Goal: Task Accomplishment & Management: Complete application form

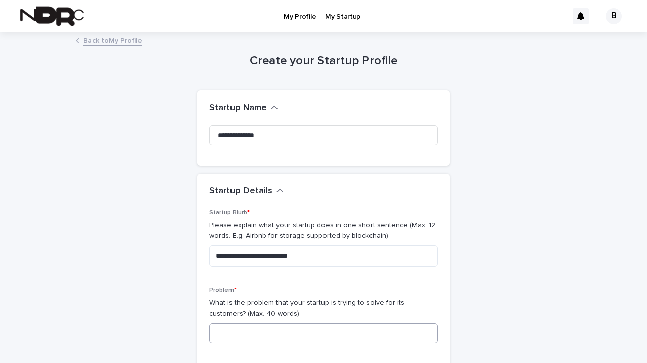
scroll to position [140, 0]
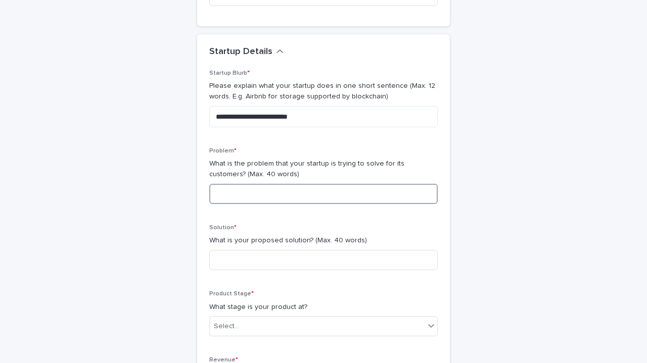
click at [321, 189] on input at bounding box center [323, 194] width 229 height 20
paste input "**********"
type input "**********"
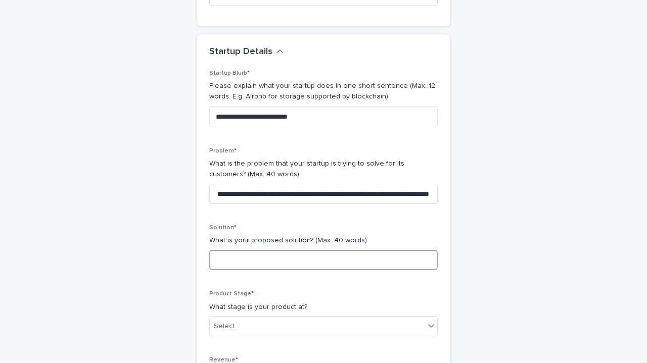
scroll to position [0, 0]
click at [263, 263] on input at bounding box center [323, 260] width 229 height 20
drag, startPoint x: 305, startPoint y: 239, endPoint x: 207, endPoint y: 241, distance: 98.1
click at [209, 241] on p "What is your proposed solution? (Max. 40 words)" at bounding box center [323, 241] width 229 height 11
copy p "What is your proposed solution?"
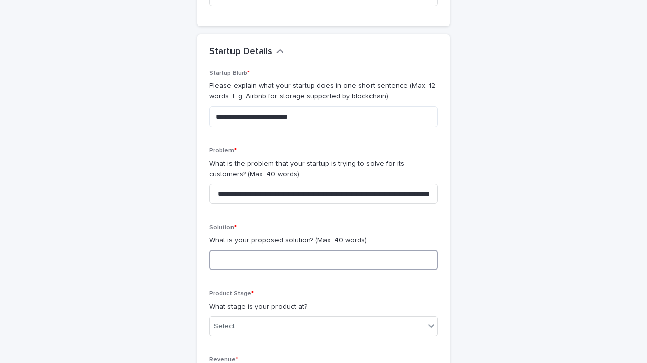
click at [220, 262] on input at bounding box center [323, 260] width 229 height 20
paste input "**********"
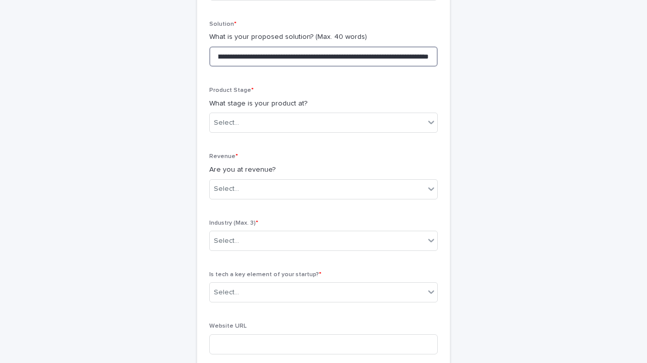
scroll to position [343, 0]
type input "**********"
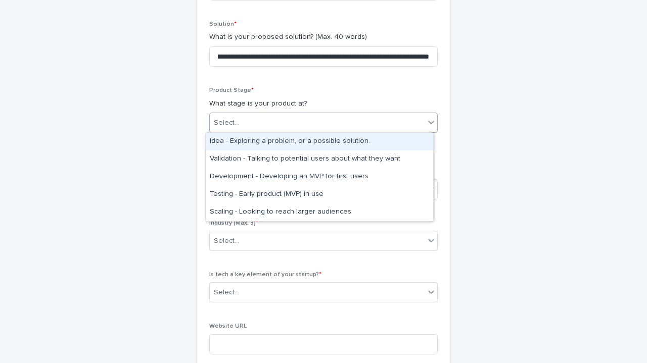
scroll to position [0, 0]
click at [335, 121] on div "Select..." at bounding box center [317, 123] width 215 height 17
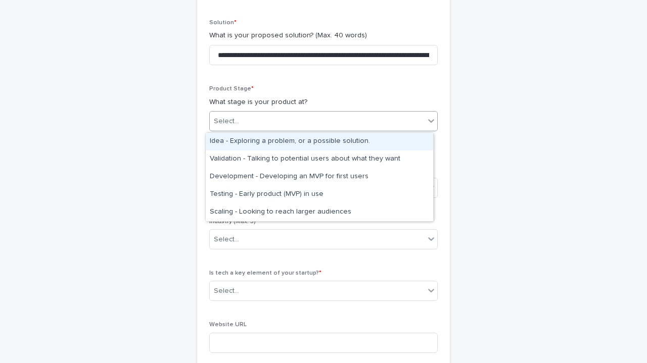
scroll to position [344, 0]
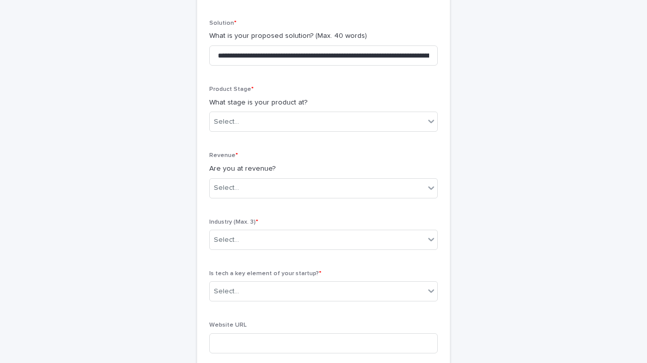
click at [389, 80] on div "**********" at bounding box center [323, 139] width 229 height 549
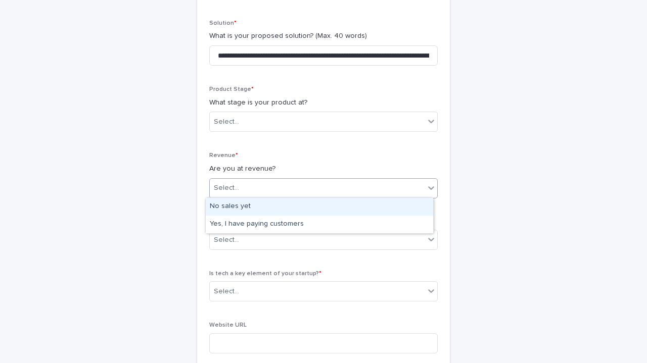
click at [414, 182] on div "Select..." at bounding box center [317, 188] width 215 height 17
click at [397, 157] on p "Revenue *" at bounding box center [323, 155] width 229 height 7
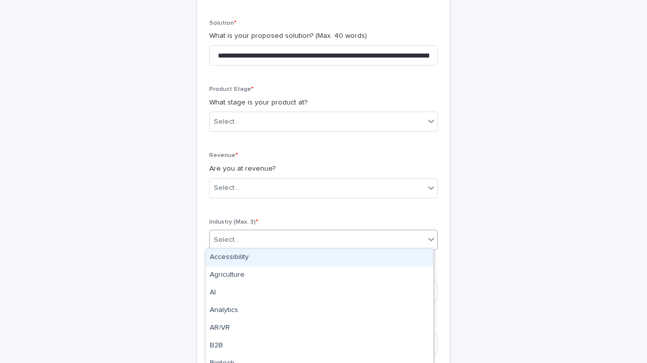
click at [382, 243] on div "Select..." at bounding box center [317, 240] width 215 height 17
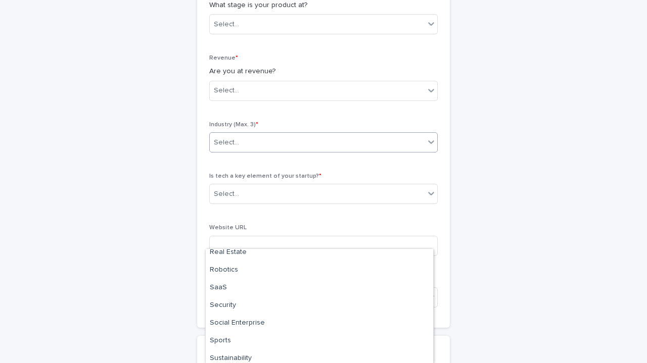
scroll to position [735, 0]
click at [493, 188] on div "**********" at bounding box center [323, 35] width 495 height 886
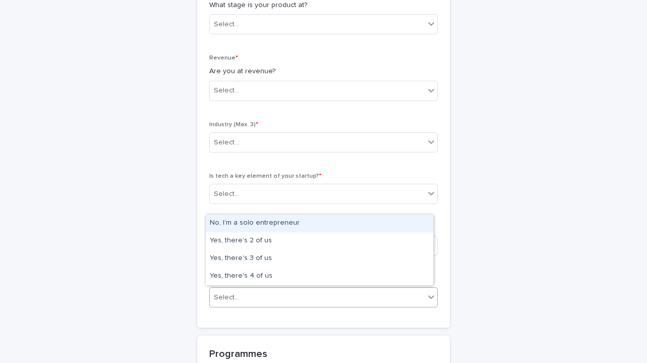
click at [413, 294] on div "Select..." at bounding box center [317, 298] width 215 height 17
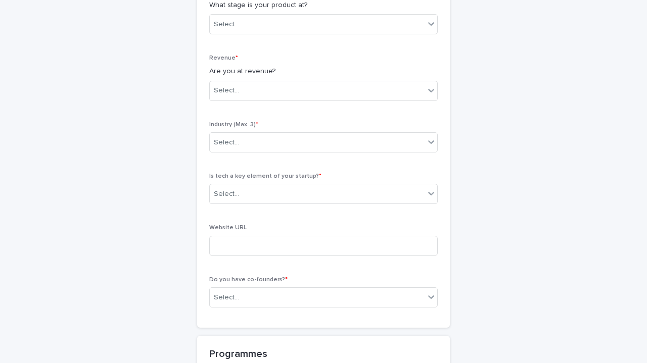
click at [461, 251] on div "**********" at bounding box center [323, 35] width 495 height 886
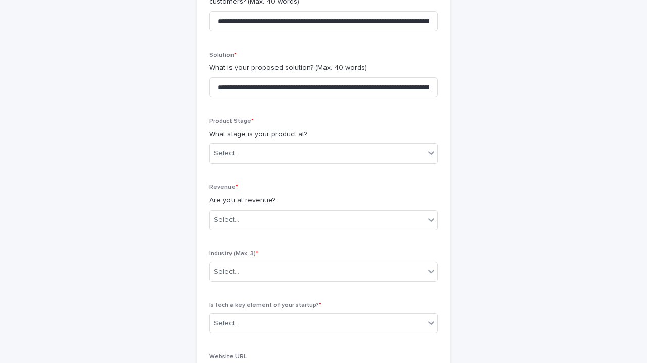
scroll to position [312, 0]
click at [385, 157] on div "Select..." at bounding box center [317, 154] width 215 height 17
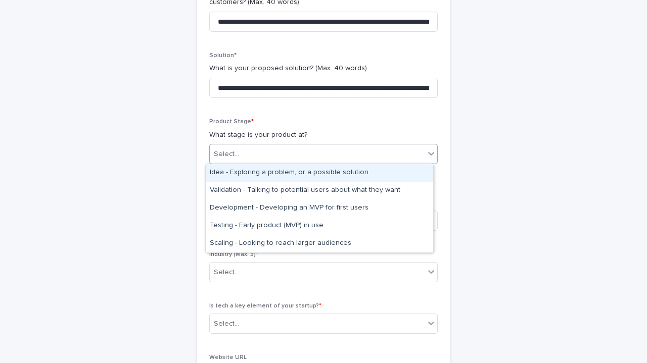
click at [440, 127] on div "**********" at bounding box center [323, 177] width 253 height 561
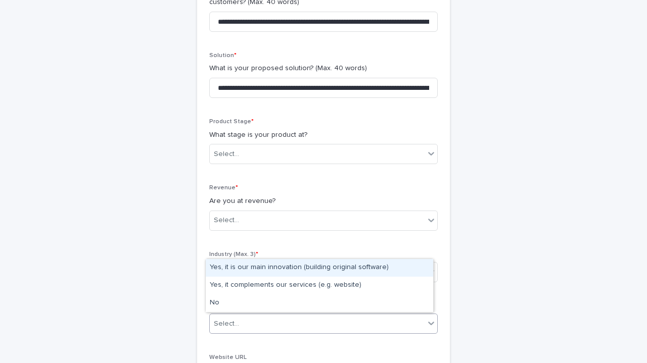
click at [330, 321] on div "Select..." at bounding box center [317, 324] width 215 height 17
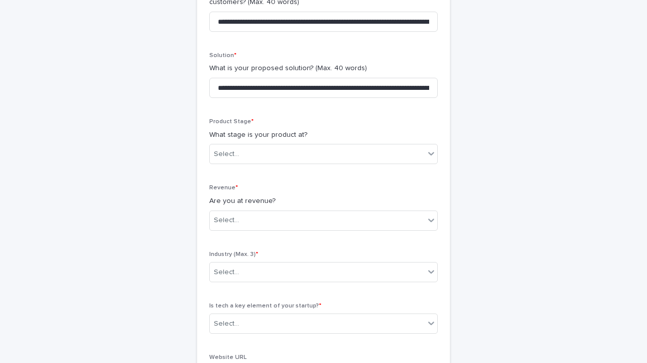
click at [437, 249] on div "**********" at bounding box center [323, 177] width 253 height 561
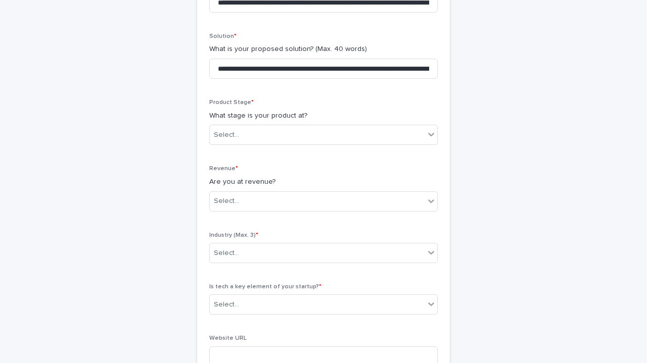
scroll to position [327, 0]
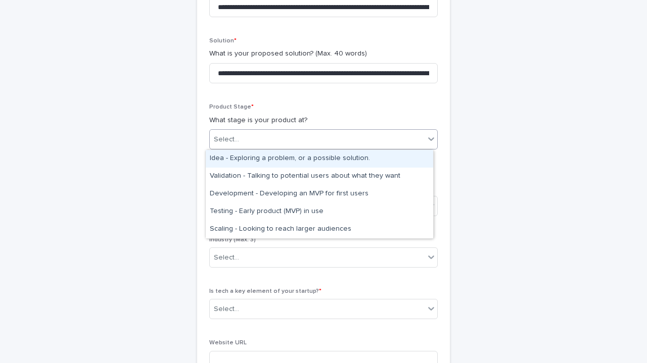
click at [427, 139] on icon at bounding box center [431, 139] width 10 height 10
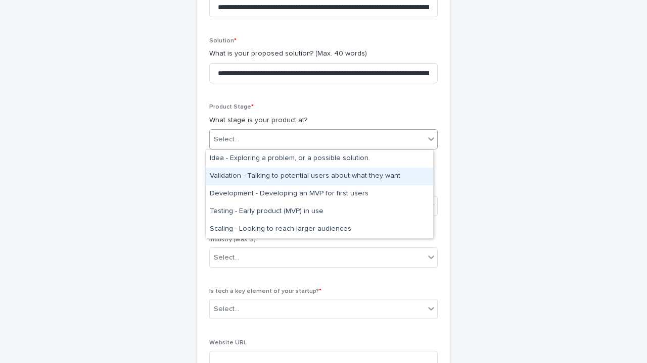
click at [322, 176] on div "Validation - Talking to potential users about what they want" at bounding box center [319, 177] width 227 height 18
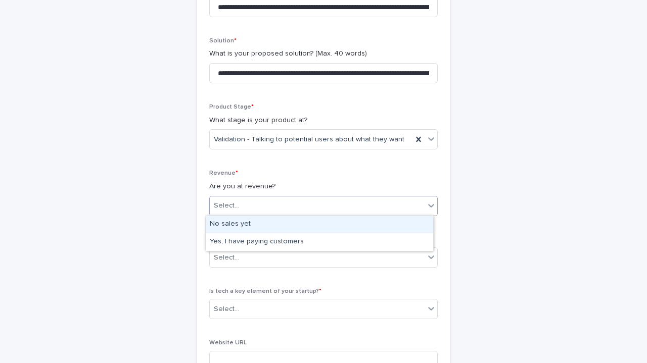
click at [331, 210] on div "Select..." at bounding box center [317, 206] width 215 height 17
click at [282, 224] on div "No sales yet" at bounding box center [319, 225] width 227 height 18
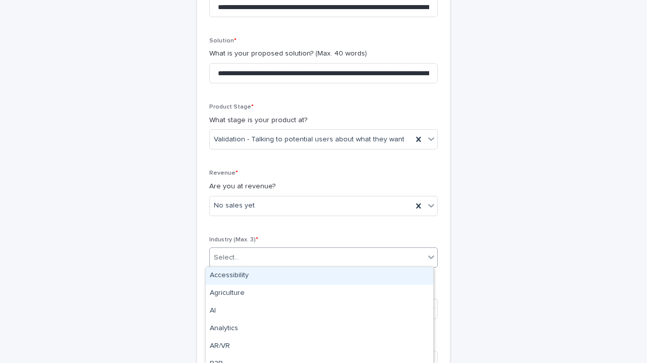
click at [295, 256] on div "Select..." at bounding box center [317, 258] width 215 height 17
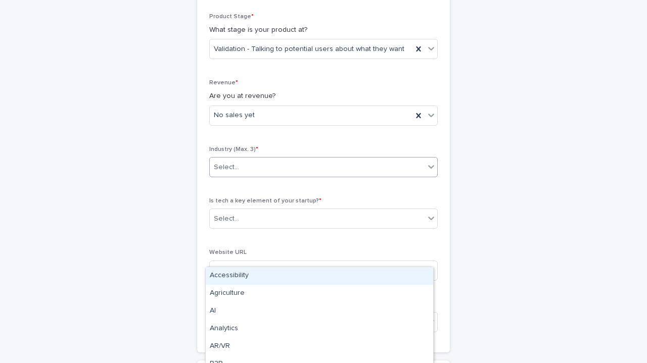
scroll to position [416, 0]
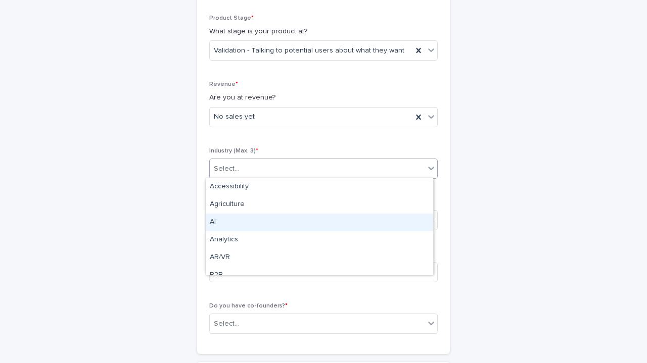
click at [309, 222] on div "AI" at bounding box center [319, 223] width 227 height 18
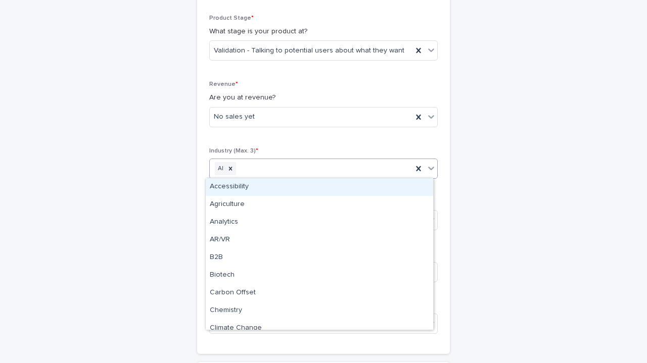
click at [371, 168] on div "AI" at bounding box center [311, 169] width 203 height 18
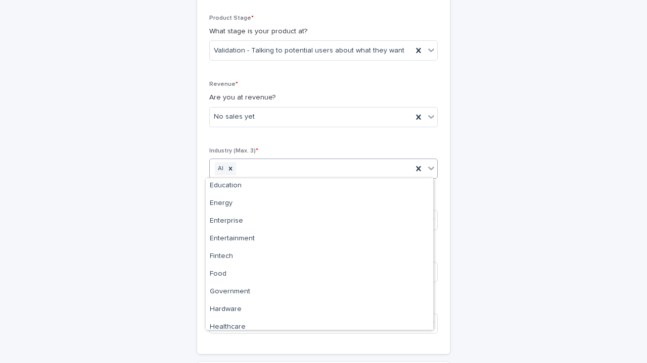
scroll to position [299, 0]
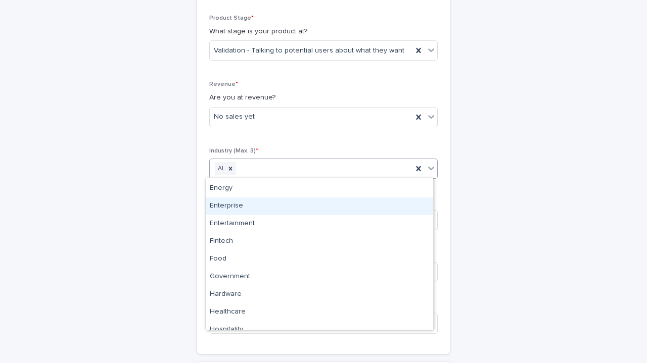
click at [286, 205] on div "Enterprise" at bounding box center [319, 207] width 227 height 18
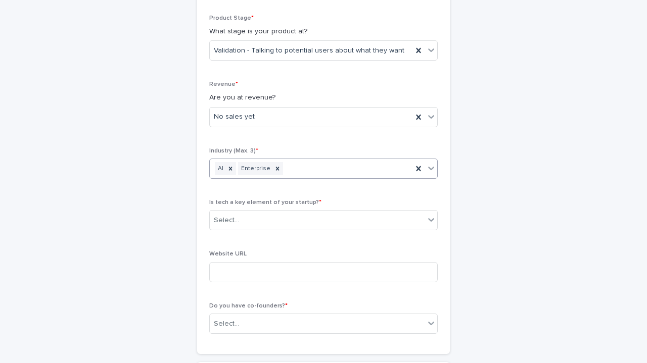
click at [342, 170] on div "AI Enterprise" at bounding box center [311, 169] width 203 height 18
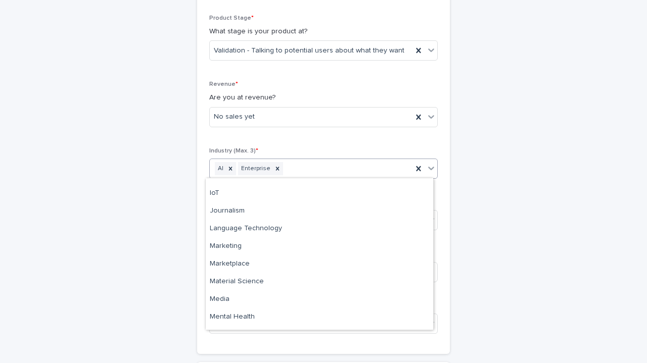
scroll to position [458, 0]
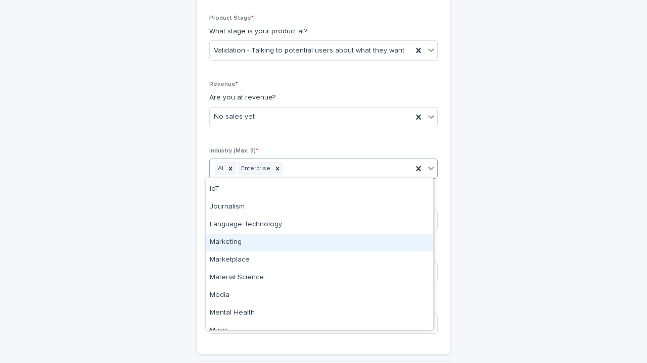
click at [275, 243] on div "Marketing" at bounding box center [319, 243] width 227 height 18
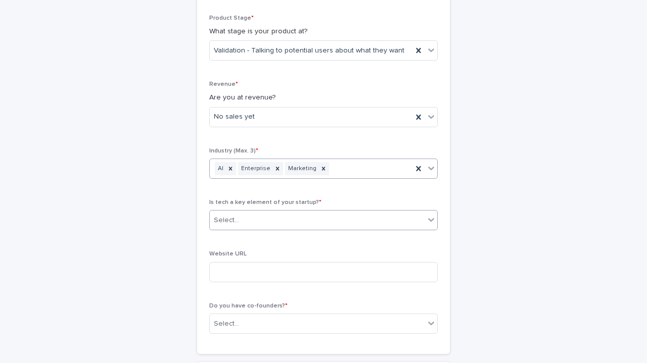
click at [353, 219] on div "Select..." at bounding box center [317, 220] width 215 height 17
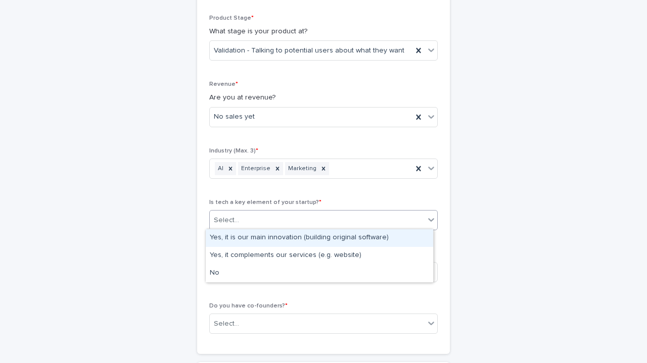
click at [354, 237] on div "Yes, it is our main innovation (building original software)" at bounding box center [319, 239] width 227 height 18
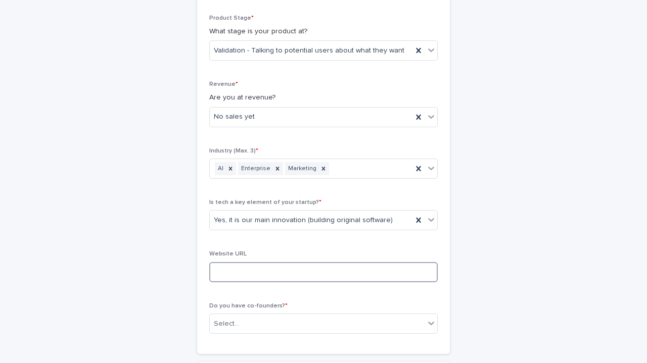
click at [322, 269] on input at bounding box center [323, 272] width 229 height 20
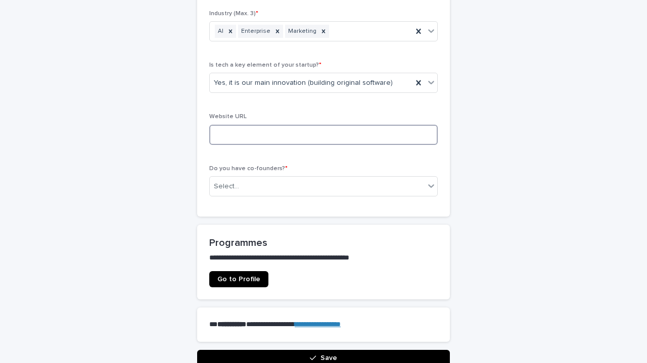
scroll to position [575, 0]
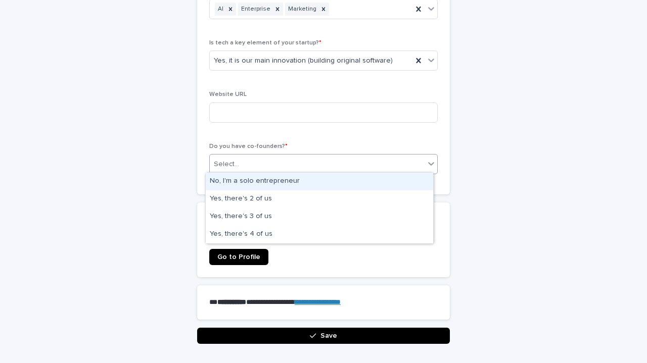
click at [382, 166] on div "Select..." at bounding box center [317, 164] width 215 height 17
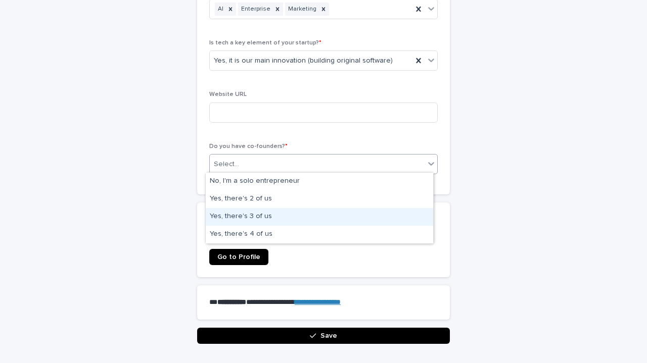
click at [256, 215] on div "Yes, there's 3 of us" at bounding box center [319, 217] width 227 height 18
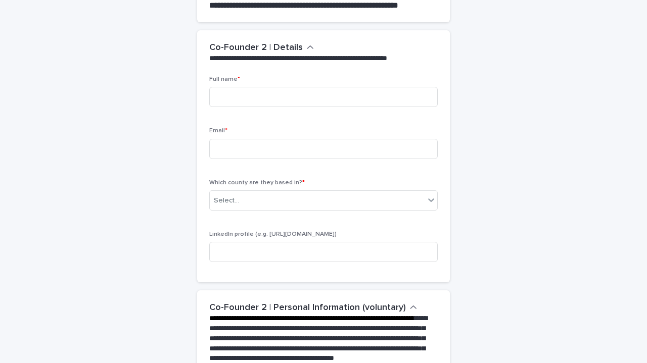
scroll to position [793, 0]
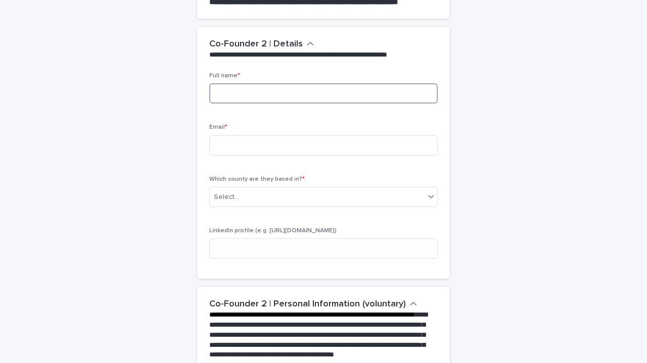
click at [237, 87] on input at bounding box center [323, 93] width 229 height 20
type input "**********"
click at [231, 148] on input at bounding box center [323, 145] width 229 height 20
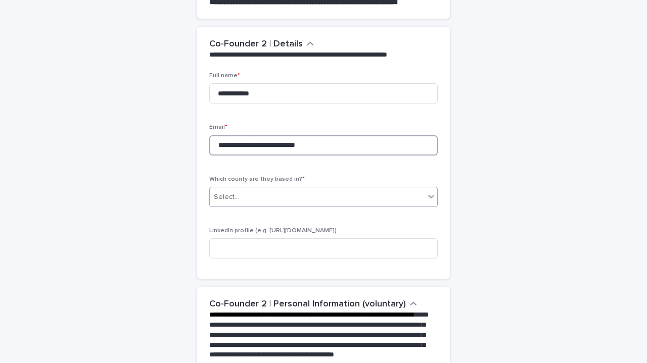
type input "**********"
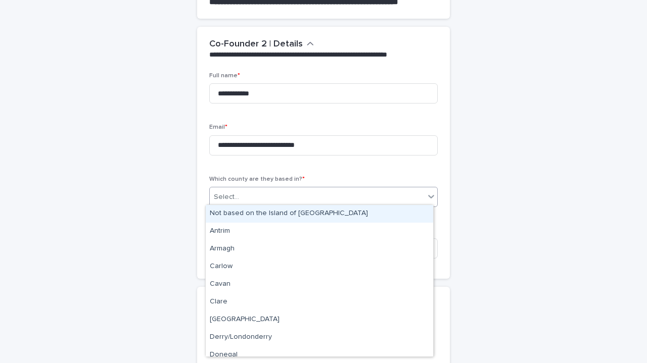
click at [257, 197] on div "Select..." at bounding box center [317, 197] width 215 height 17
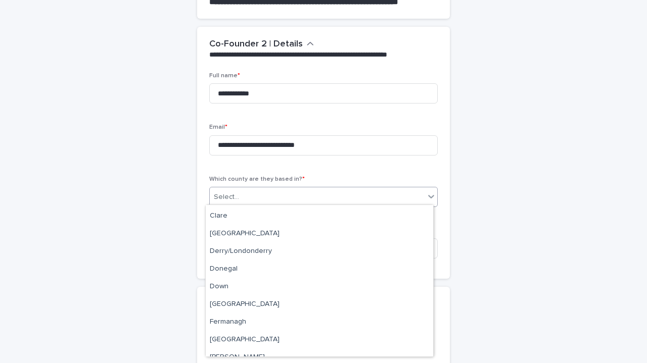
scroll to position [85, 0]
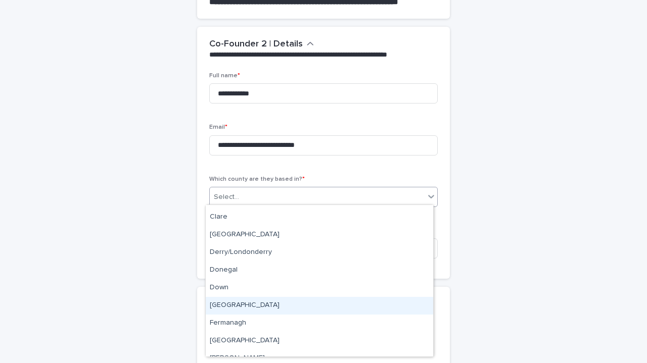
click at [229, 302] on div "[GEOGRAPHIC_DATA]" at bounding box center [319, 306] width 227 height 18
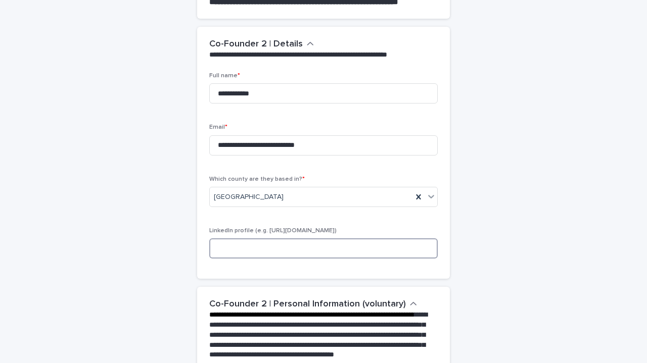
click at [282, 248] on input at bounding box center [323, 249] width 229 height 20
paste input "**********"
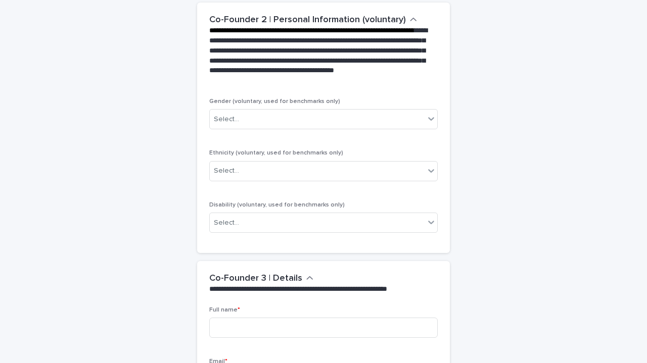
scroll to position [1078, 0]
type input "**********"
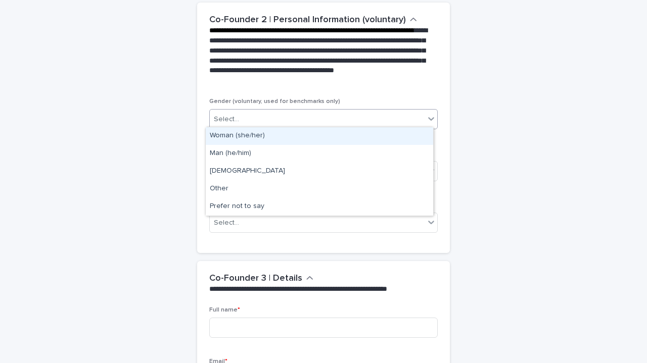
click at [377, 120] on div "Select..." at bounding box center [317, 119] width 215 height 17
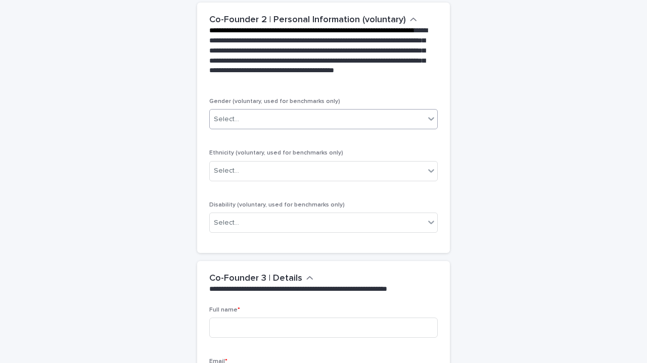
click at [377, 120] on div "Select..." at bounding box center [317, 119] width 215 height 17
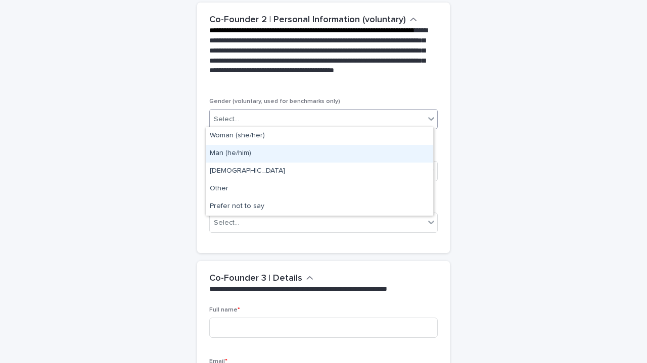
click at [296, 156] on div "Man (he/him)" at bounding box center [319, 154] width 227 height 18
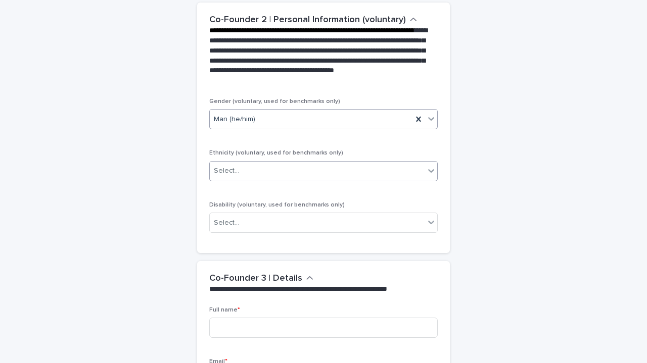
click at [382, 165] on div "Select..." at bounding box center [317, 171] width 215 height 17
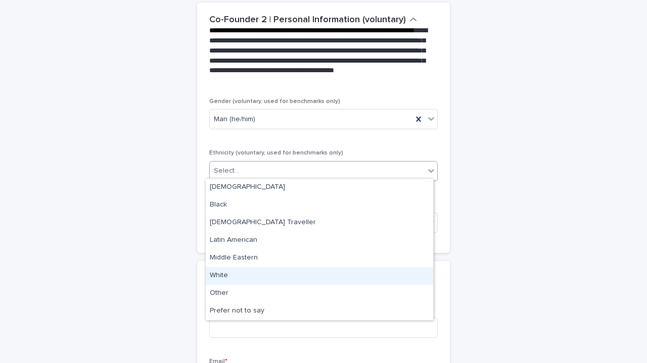
click at [220, 273] on div "White" at bounding box center [319, 276] width 227 height 18
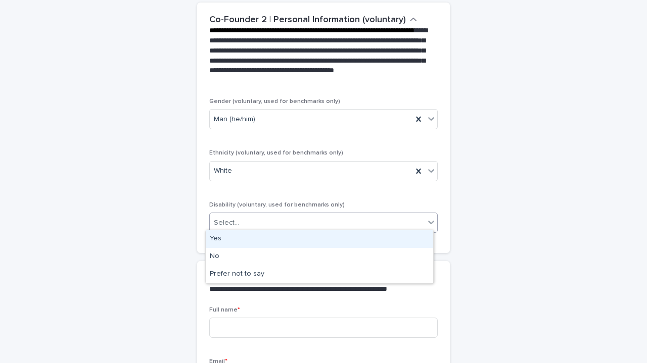
click at [333, 217] on div "Select..." at bounding box center [317, 223] width 215 height 17
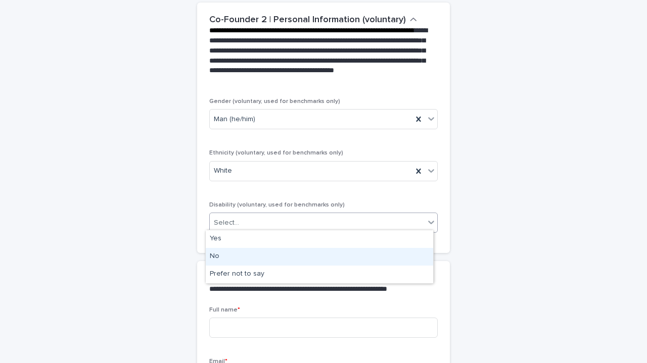
click at [250, 256] on div "No" at bounding box center [319, 257] width 227 height 18
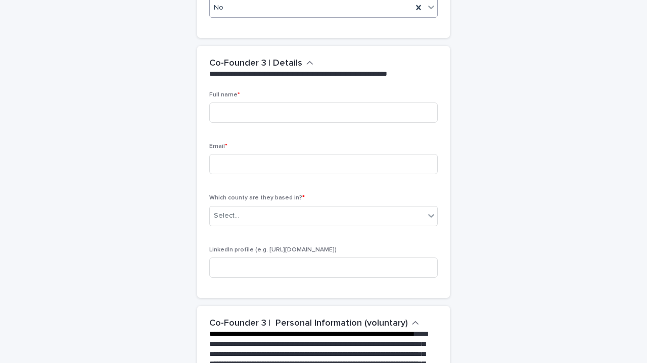
scroll to position [1292, 0]
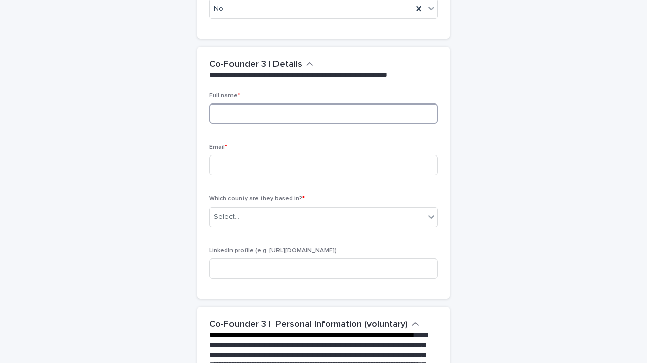
click at [365, 113] on input at bounding box center [323, 114] width 229 height 20
type input "**********"
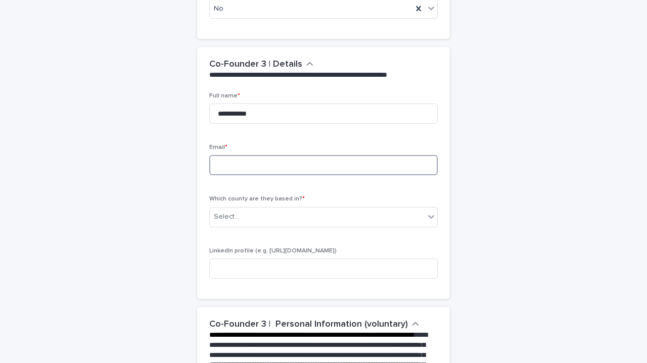
click at [303, 167] on input at bounding box center [323, 165] width 229 height 20
type input "**********"
click at [300, 215] on div "Select..." at bounding box center [317, 217] width 215 height 17
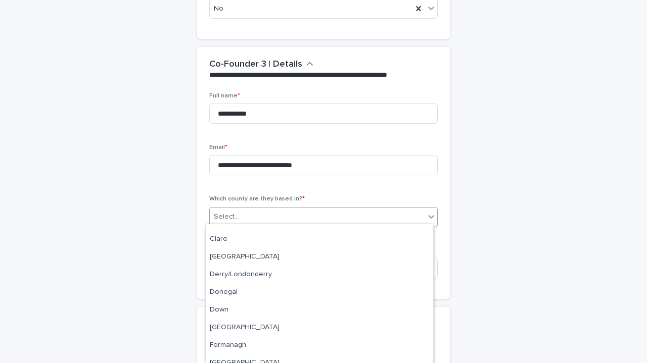
scroll to position [80, 0]
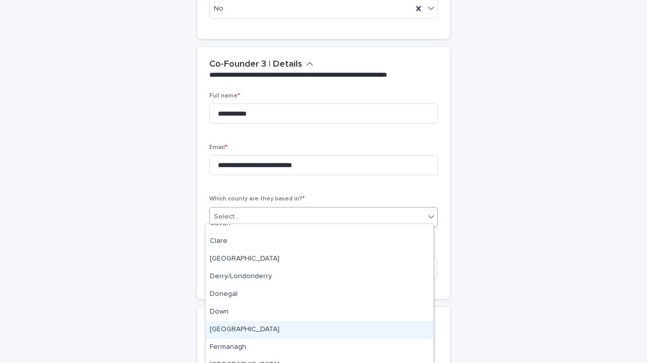
click at [305, 322] on div "[GEOGRAPHIC_DATA]" at bounding box center [319, 331] width 227 height 18
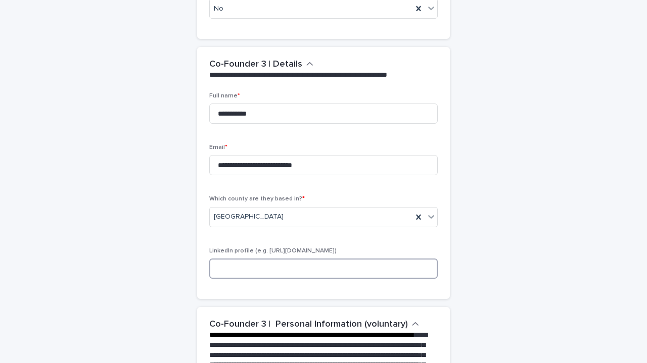
click at [228, 271] on input at bounding box center [323, 269] width 229 height 20
paste input "**********"
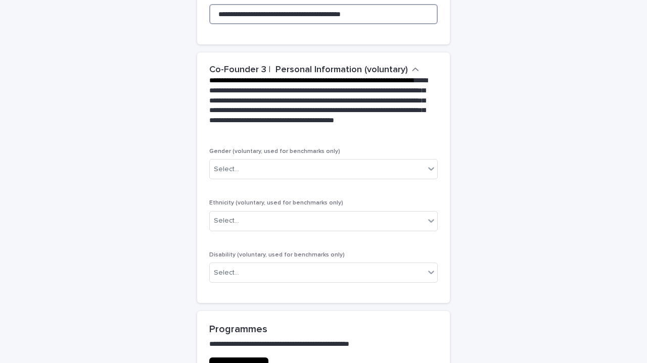
scroll to position [1547, 0]
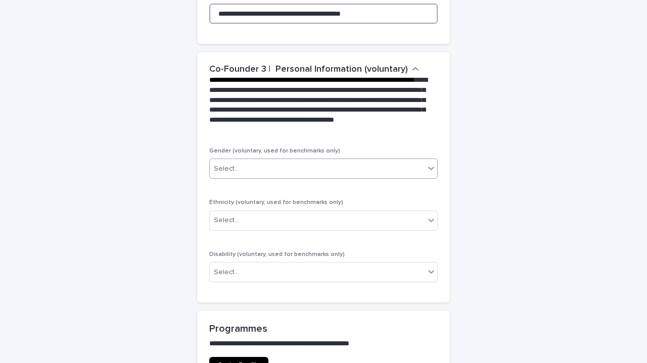
type input "**********"
click at [255, 166] on div "Select..." at bounding box center [317, 169] width 215 height 17
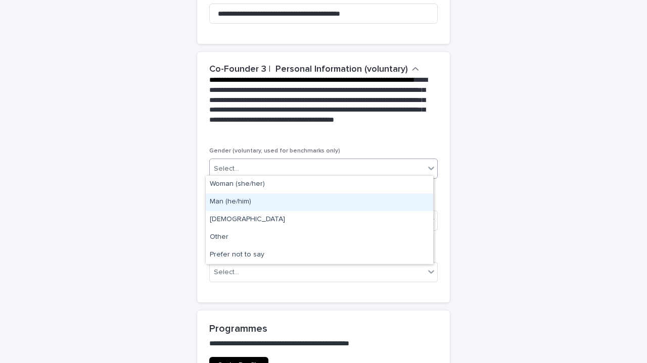
click at [240, 203] on div "Man (he/him)" at bounding box center [319, 203] width 227 height 18
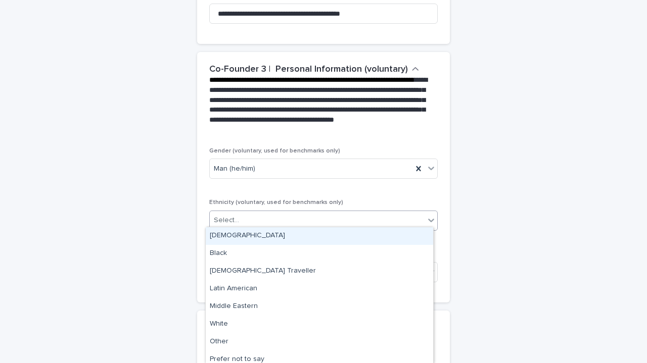
click at [241, 215] on div "Select..." at bounding box center [317, 220] width 215 height 17
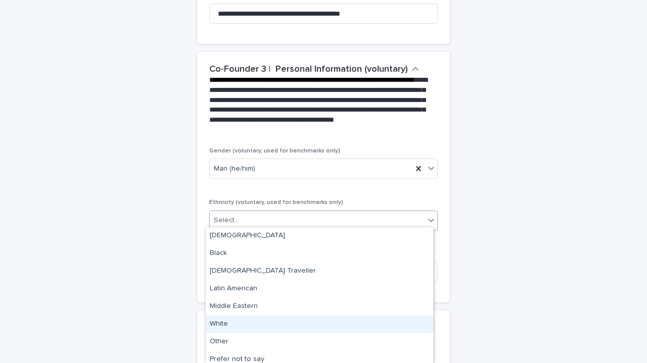
click at [237, 325] on div "White" at bounding box center [319, 325] width 227 height 18
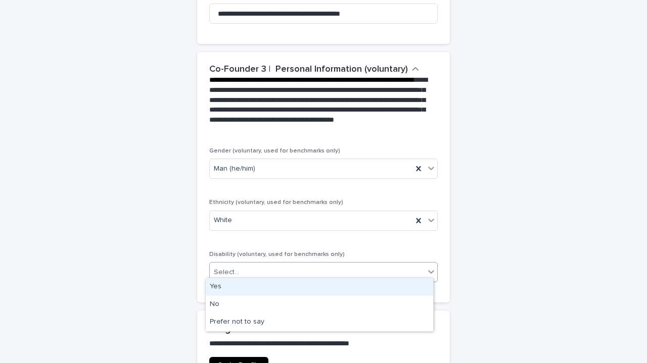
click at [294, 270] on div "Select..." at bounding box center [317, 272] width 215 height 17
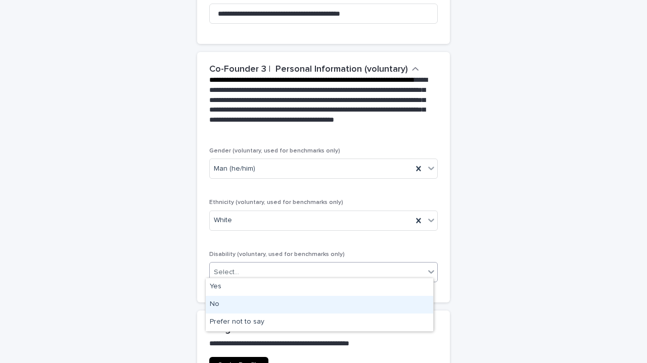
click at [237, 303] on div "No" at bounding box center [319, 305] width 227 height 18
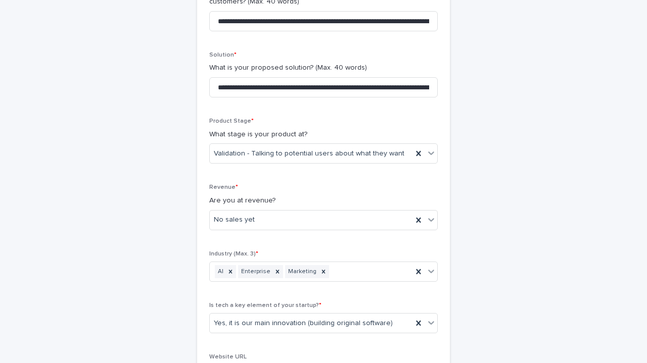
scroll to position [314, 0]
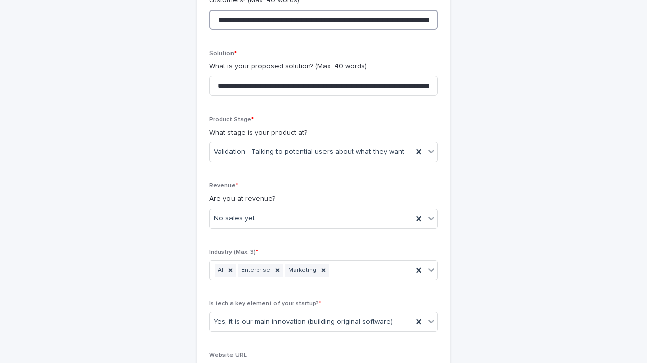
click at [394, 17] on input "**********" at bounding box center [323, 20] width 229 height 20
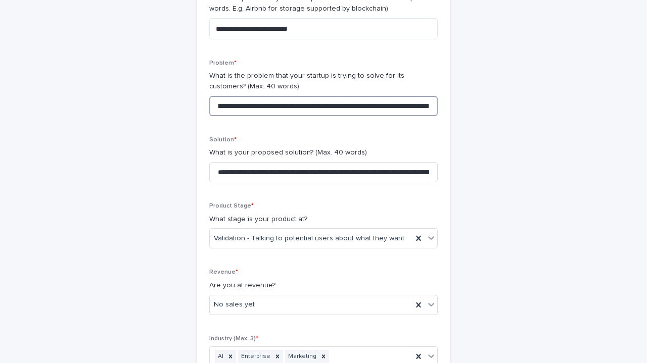
scroll to position [230, 0]
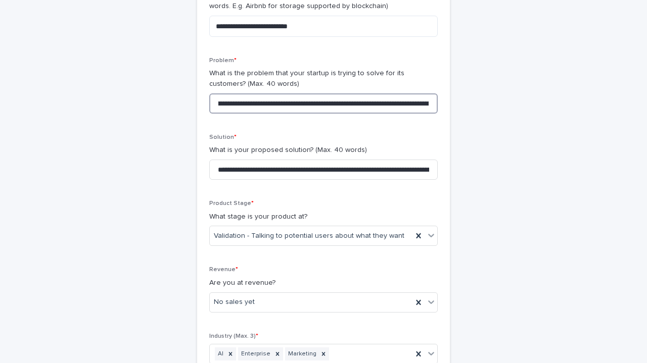
click at [310, 102] on input "**********" at bounding box center [323, 104] width 229 height 20
click at [273, 169] on input "**********" at bounding box center [323, 170] width 229 height 20
click at [307, 100] on input "**********" at bounding box center [323, 104] width 229 height 20
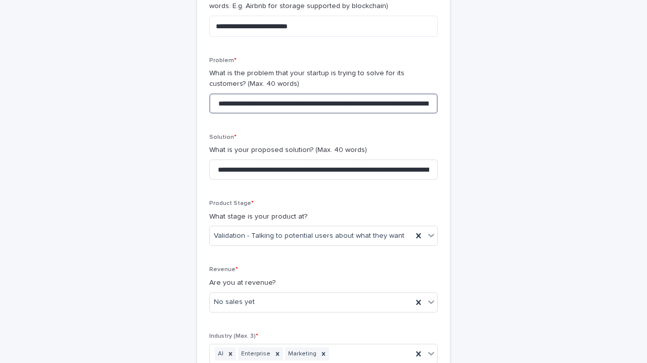
click at [307, 100] on input "**********" at bounding box center [323, 104] width 229 height 20
paste input
type input "**********"
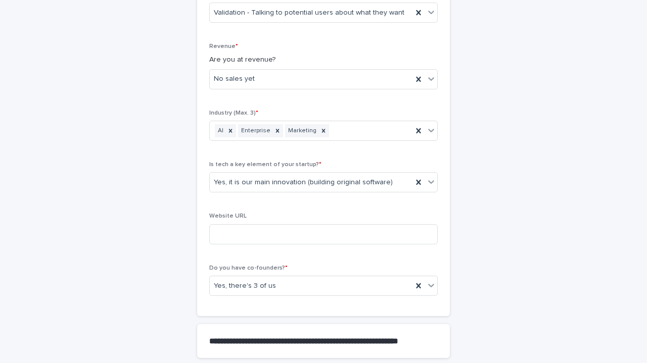
scroll to position [460, 0]
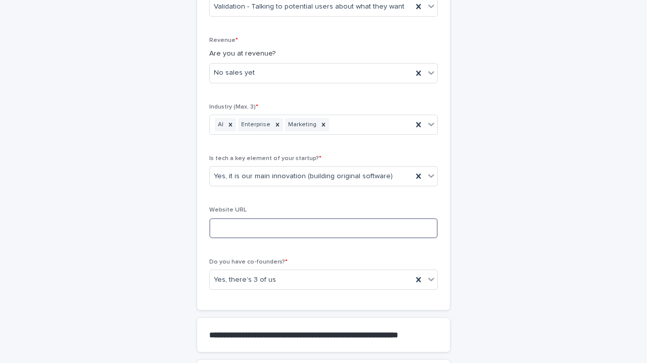
click at [280, 226] on input at bounding box center [323, 228] width 229 height 20
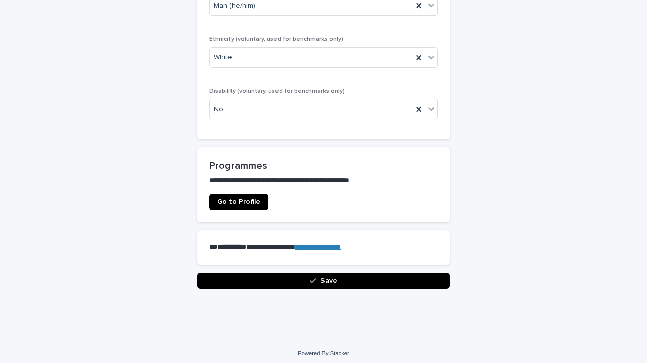
scroll to position [1710, 0]
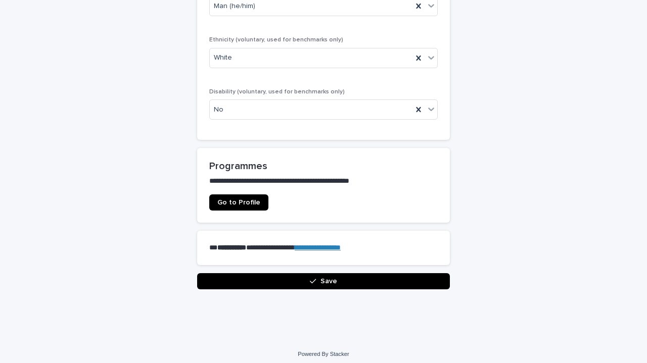
type input "**********"
click at [235, 199] on span "Go to Profile" at bounding box center [238, 202] width 43 height 7
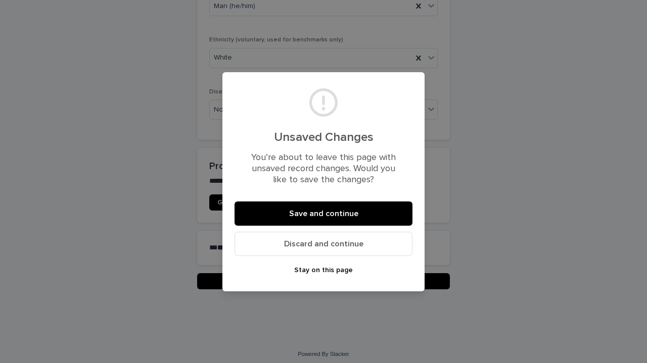
click at [340, 272] on span "Stay on this page" at bounding box center [323, 270] width 59 height 7
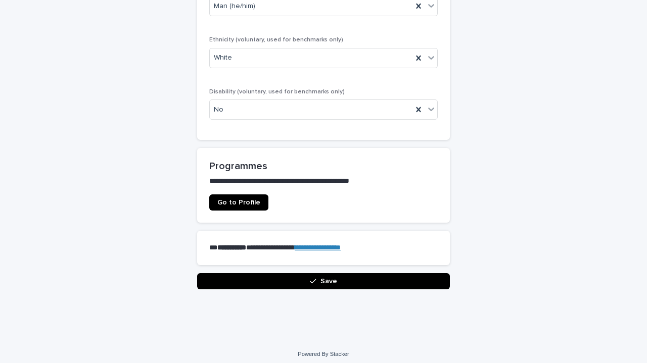
click at [327, 278] on span "Save" at bounding box center [329, 281] width 17 height 7
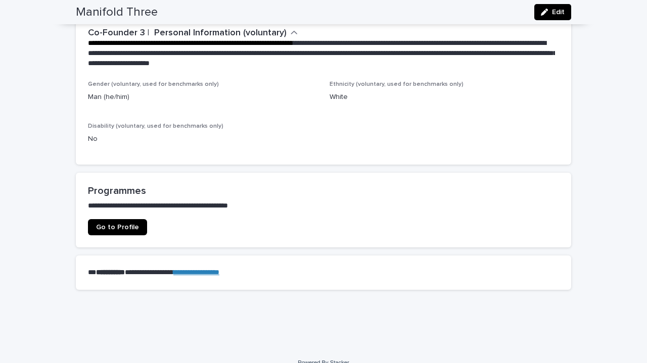
scroll to position [1174, 0]
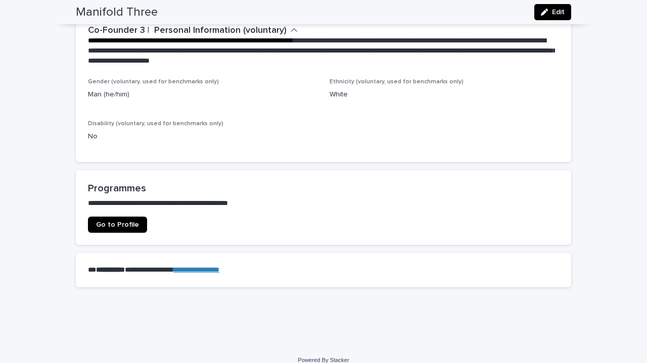
click at [115, 226] on span "Go to Profile" at bounding box center [117, 224] width 43 height 7
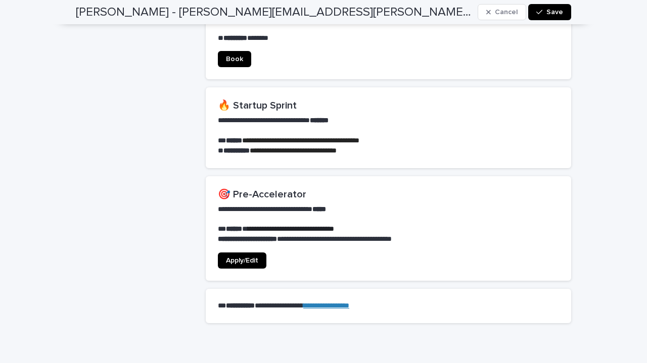
scroll to position [754, 0]
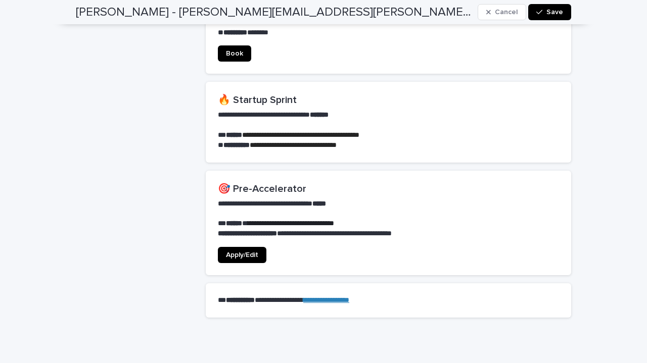
click at [327, 233] on section "**********" at bounding box center [389, 223] width 366 height 105
click at [239, 252] on span "Apply/Edit" at bounding box center [242, 255] width 32 height 7
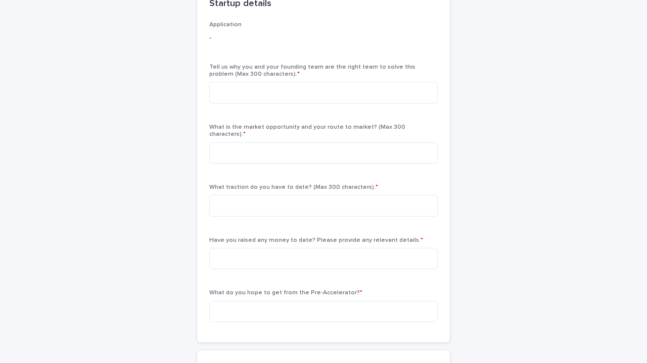
scroll to position [157, 0]
click at [272, 72] on p "Tell us why you and your founding team are the right team to solve this problem…" at bounding box center [323, 70] width 229 height 15
drag, startPoint x: 272, startPoint y: 72, endPoint x: 209, endPoint y: 65, distance: 64.0
click at [209, 65] on p "Tell us why you and your founding team are the right team to solve this problem…" at bounding box center [323, 70] width 229 height 15
copy div "Tell us why you and your founding team are the right team to solve this problem…"
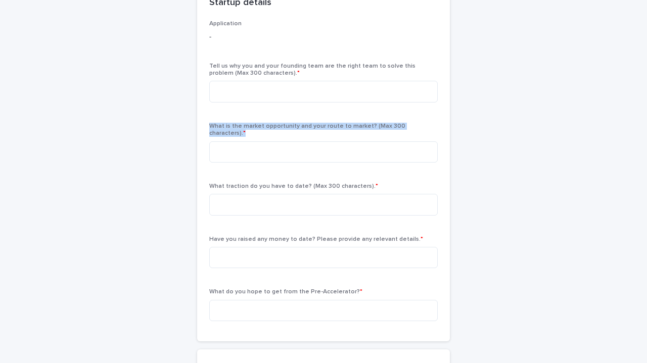
drag, startPoint x: 423, startPoint y: 124, endPoint x: 200, endPoint y: 123, distance: 223.0
click at [200, 123] on div "Application - Tell us why you and your founding team are the right team to solv…" at bounding box center [323, 181] width 253 height 322
copy span "What is the market opportunity and your route to market? (Max 300 characters). *"
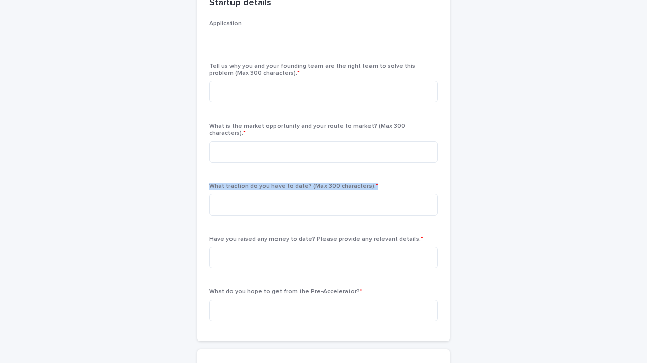
drag, startPoint x: 366, startPoint y: 179, endPoint x: 193, endPoint y: 173, distance: 173.0
copy span "What traction do you have to date? (Max 300 characters). *"
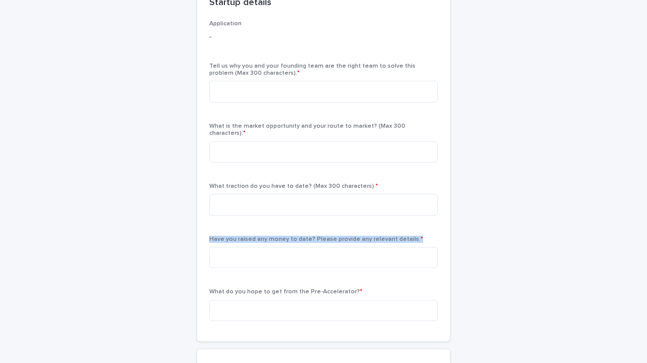
drag, startPoint x: 406, startPoint y: 231, endPoint x: 193, endPoint y: 236, distance: 213.4
click at [197, 236] on div "Application - Tell us why you and your founding team are the right team to solv…" at bounding box center [323, 181] width 253 height 322
copy span "Have you raised any money to date? Please provide any relevant details. *"
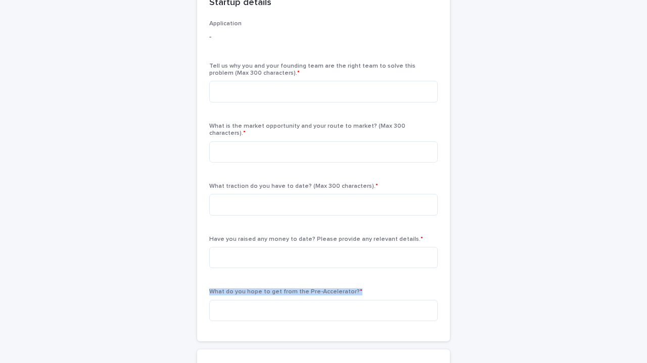
drag, startPoint x: 351, startPoint y: 284, endPoint x: 203, endPoint y: 289, distance: 148.2
click at [203, 289] on div "Application - Tell us why you and your founding team are the right team to solv…" at bounding box center [323, 181] width 253 height 322
copy span "What do you hope to get from the Pre-Accelerator? *"
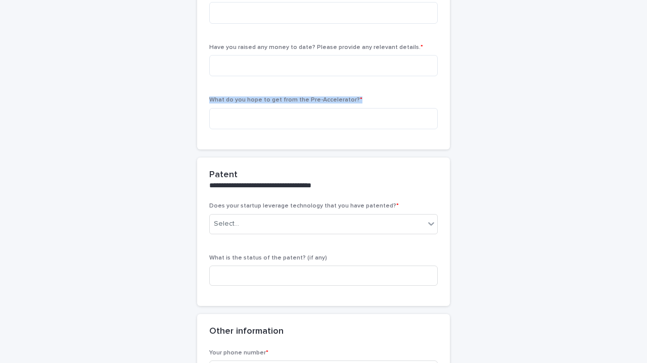
scroll to position [361, 0]
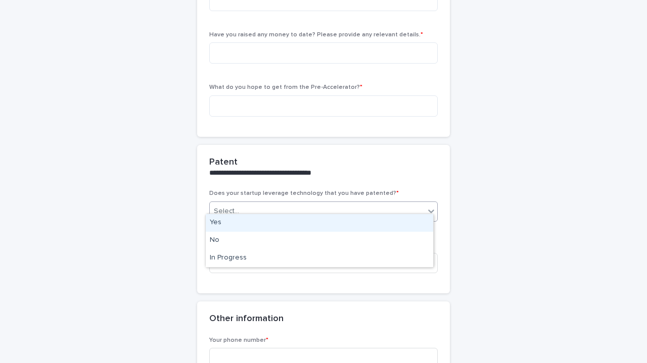
click at [429, 210] on icon at bounding box center [431, 212] width 6 height 4
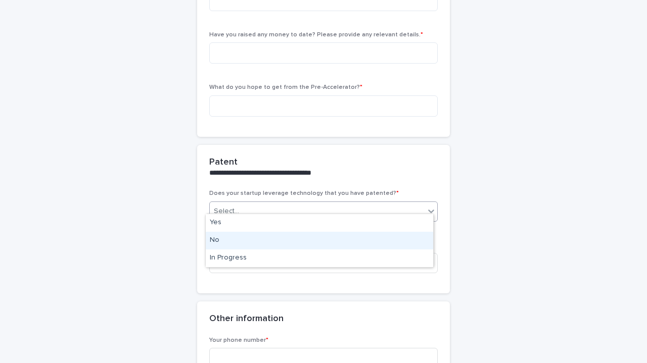
click at [268, 237] on div "No" at bounding box center [319, 241] width 227 height 18
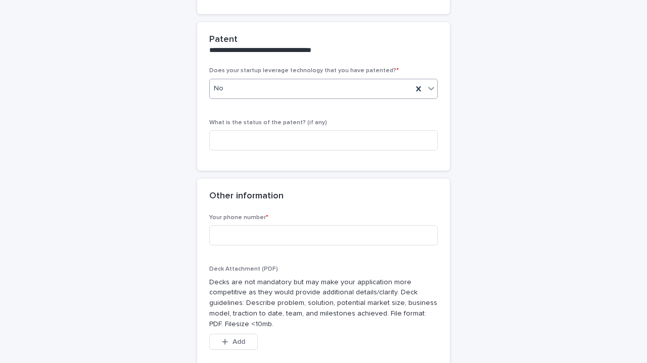
scroll to position [486, 0]
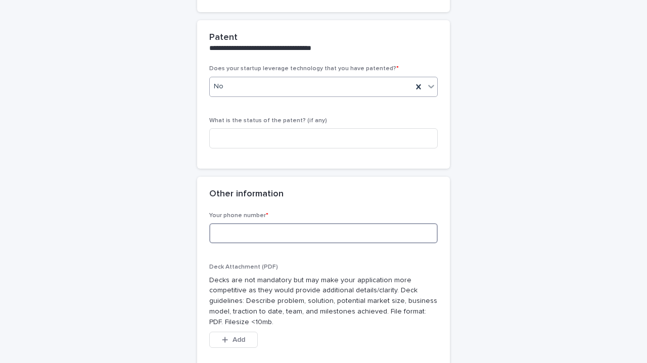
click at [292, 229] on input at bounding box center [323, 233] width 229 height 20
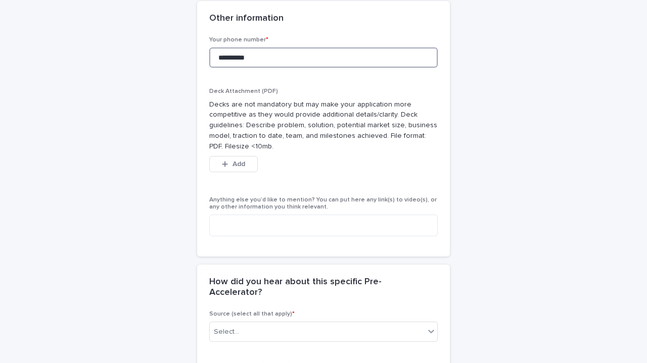
scroll to position [662, 0]
type input "**********"
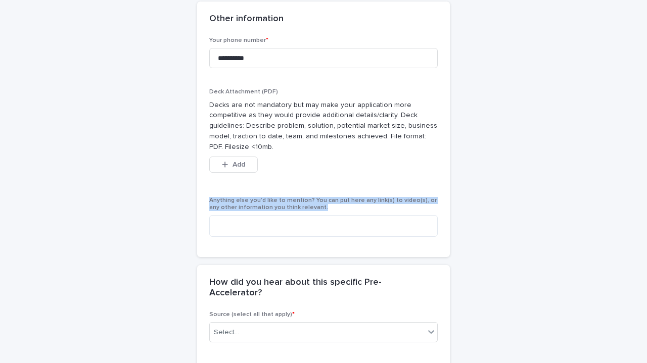
drag, startPoint x: 317, startPoint y: 199, endPoint x: 203, endPoint y: 192, distance: 114.5
click at [203, 192] on div "**********" at bounding box center [323, 147] width 253 height 220
copy span "Anything else you’d like to mention? You can put here any link(s) to video(s), …"
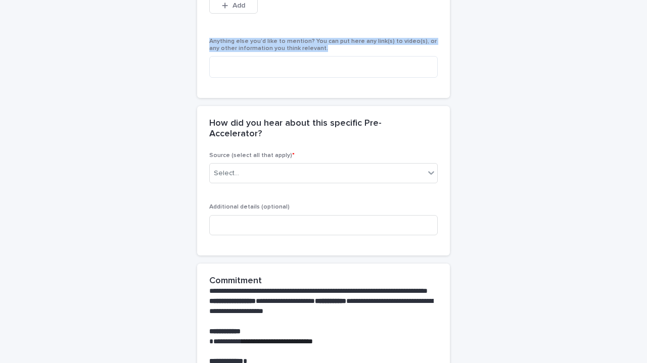
scroll to position [824, 0]
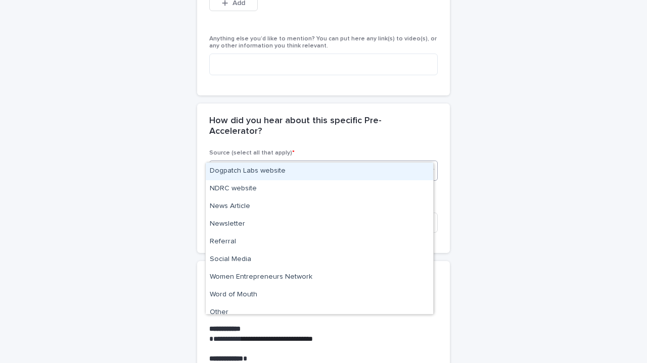
click at [427, 165] on icon at bounding box center [431, 170] width 10 height 10
click at [340, 169] on div "Dogpatch Labs website" at bounding box center [319, 172] width 227 height 18
click at [426, 165] on icon at bounding box center [431, 170] width 10 height 10
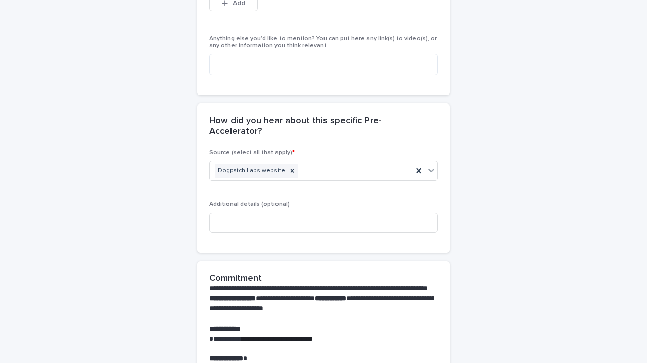
click at [421, 129] on div "How did you hear about this specific Pre-Accelerator?" at bounding box center [323, 127] width 253 height 46
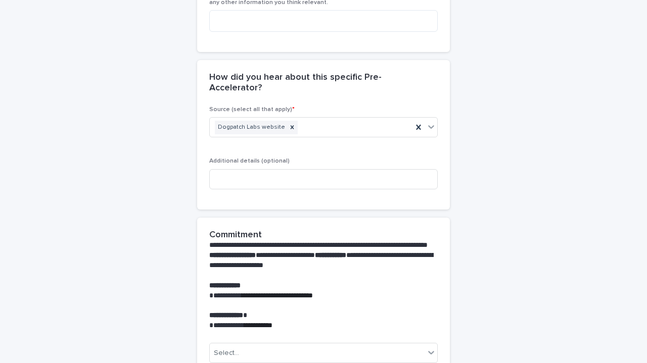
scroll to position [869, 0]
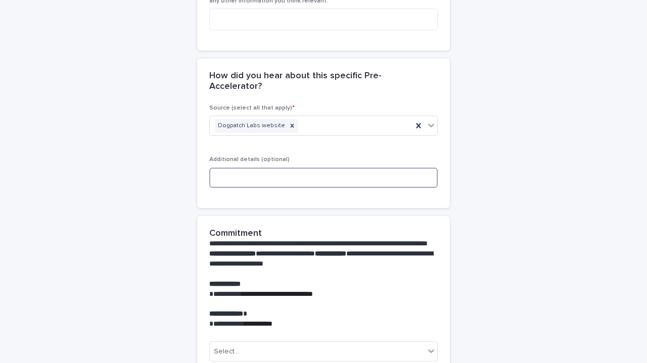
click at [213, 168] on input at bounding box center [323, 178] width 229 height 20
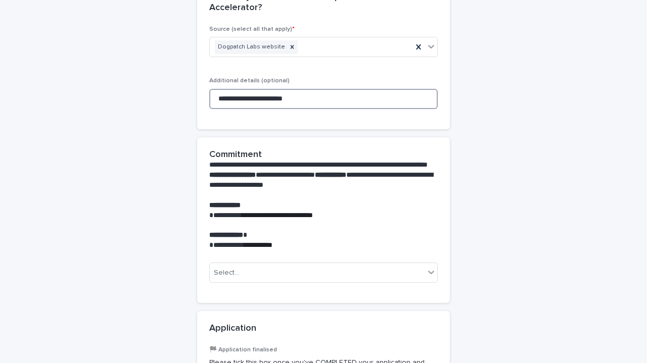
scroll to position [948, 0]
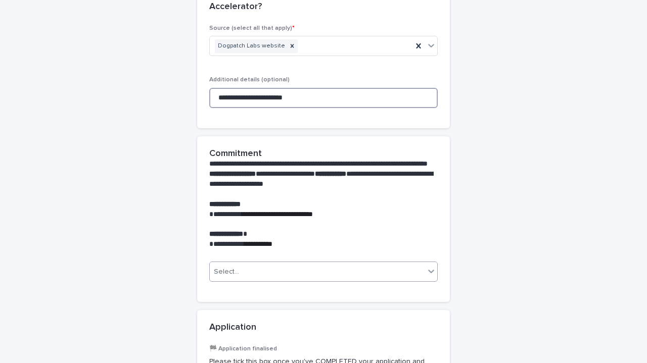
type input "**********"
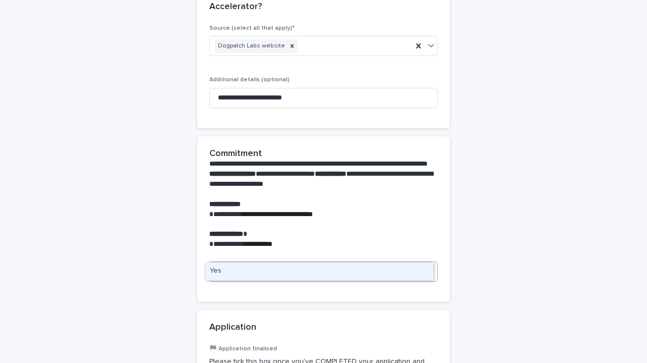
click at [429, 266] on icon at bounding box center [431, 271] width 10 height 10
click at [308, 274] on div "Yes" at bounding box center [319, 272] width 227 height 18
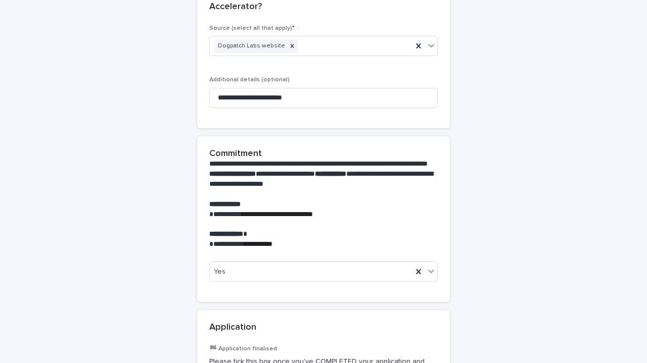
click at [387, 230] on p "**********" at bounding box center [321, 235] width 224 height 10
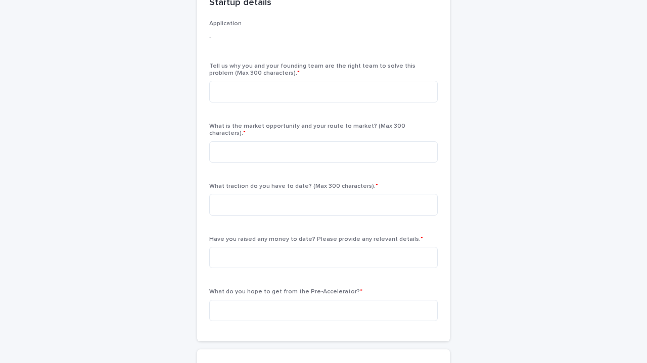
scroll to position [151, 0]
